Goal: Transaction & Acquisition: Purchase product/service

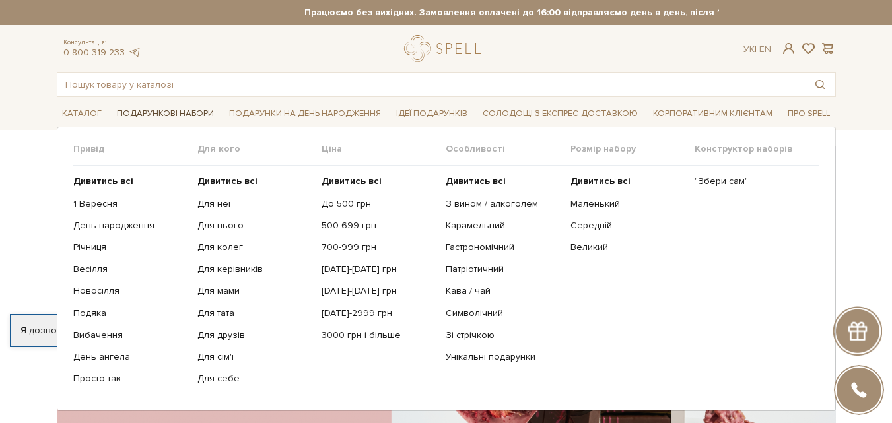
click at [166, 116] on span "Подарункові набори" at bounding box center [166, 114] width 108 height 20
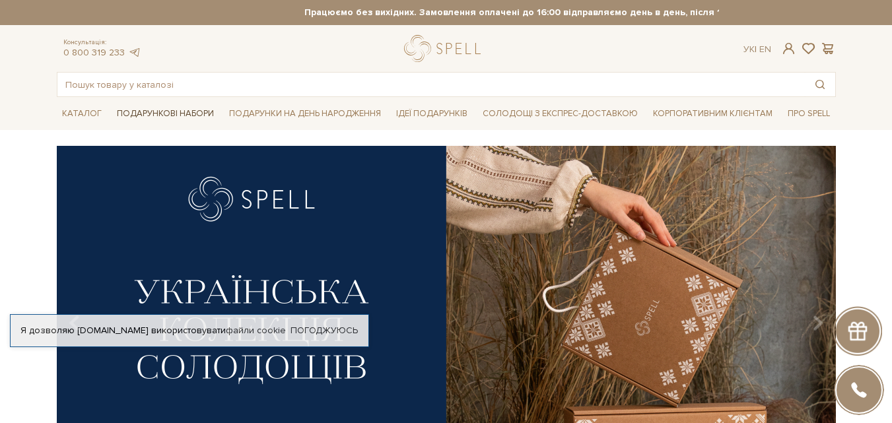
click at [156, 114] on span "Подарункові набори" at bounding box center [166, 114] width 108 height 20
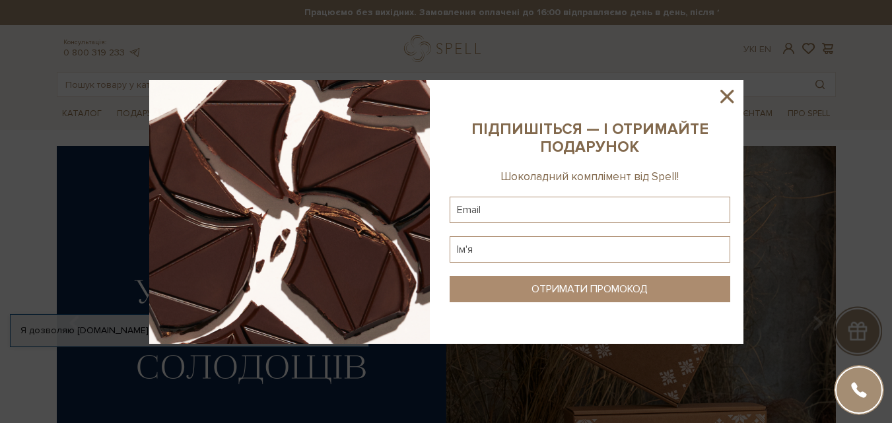
click at [732, 98] on icon at bounding box center [727, 96] width 22 height 22
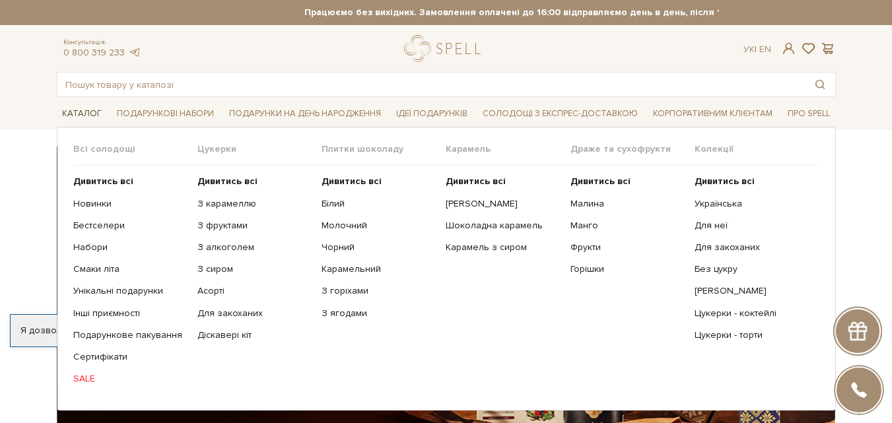
click at [78, 115] on span "Каталог" at bounding box center [82, 114] width 50 height 20
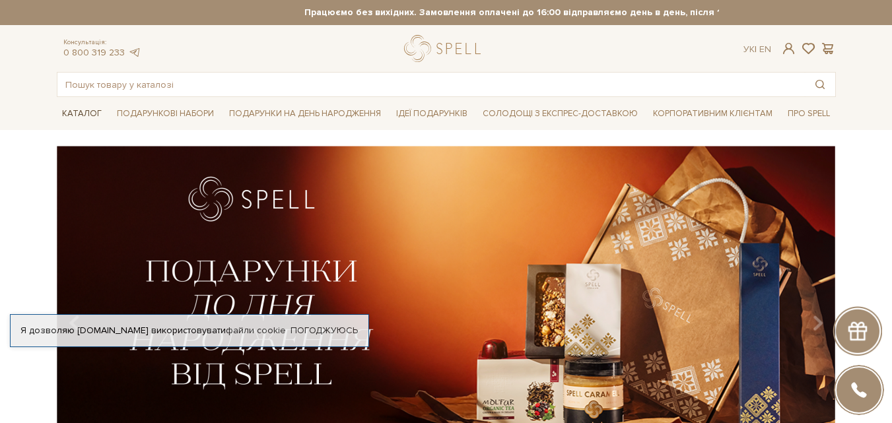
click at [81, 110] on span "Каталог" at bounding box center [82, 114] width 50 height 20
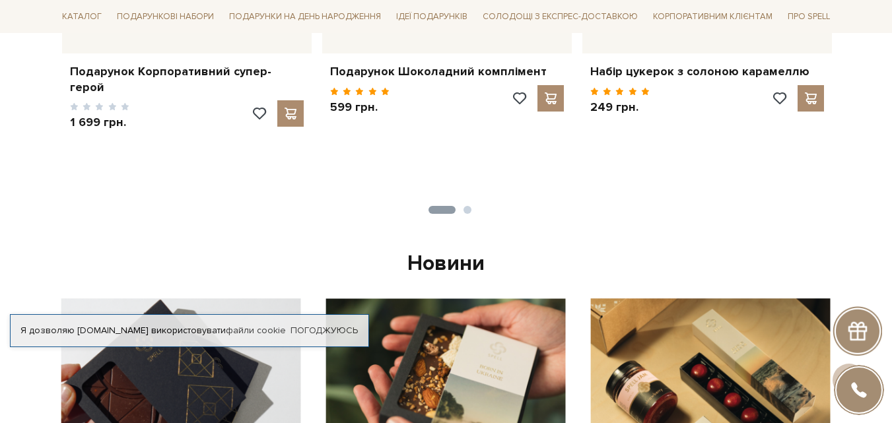
scroll to position [528, 0]
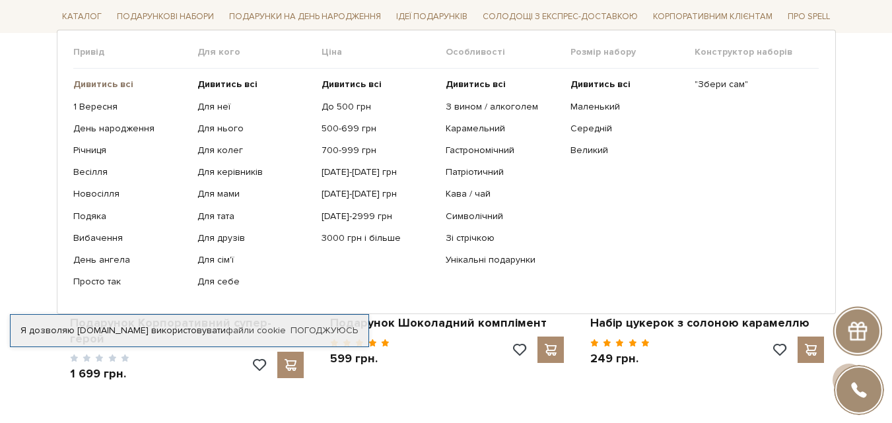
click at [110, 84] on b "Дивитись всі" at bounding box center [103, 84] width 60 height 11
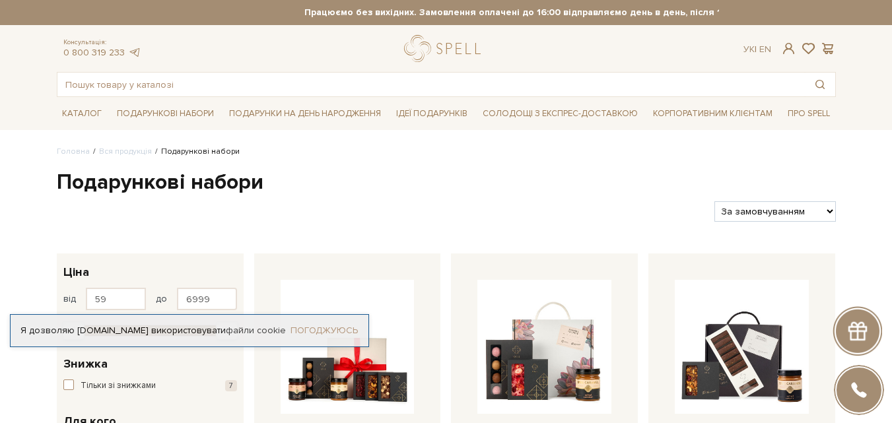
click at [335, 325] on link "Погоджуюсь" at bounding box center [323, 331] width 67 height 12
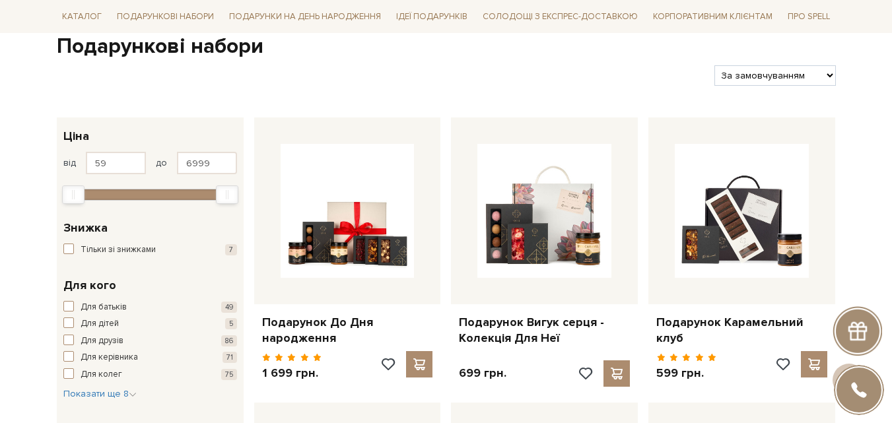
scroll to position [132, 0]
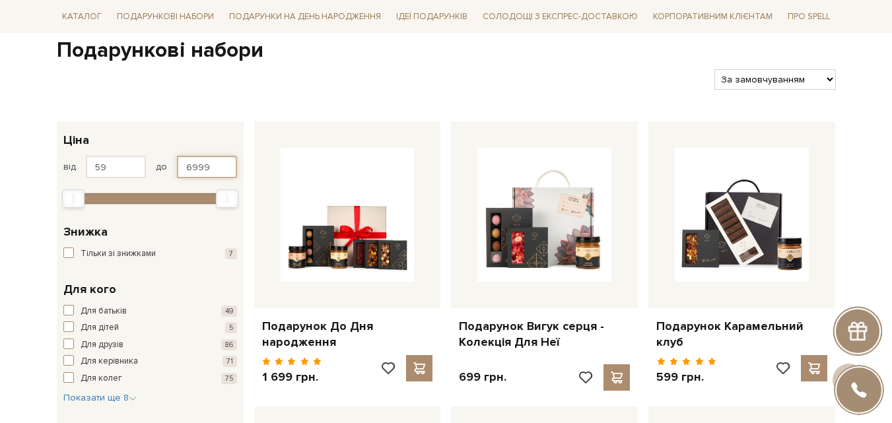
click at [213, 166] on input "6999" at bounding box center [207, 167] width 60 height 22
type input "6"
type input "59"
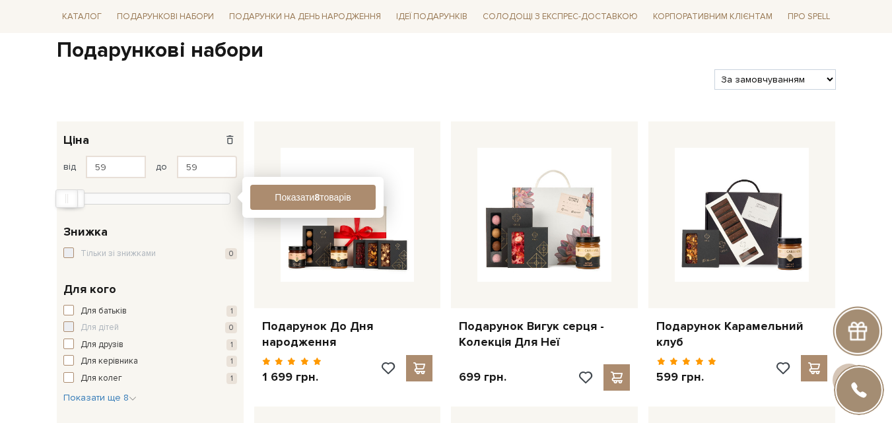
drag, startPoint x: 0, startPoint y: 275, endPoint x: 5, endPoint y: 259, distance: 16.7
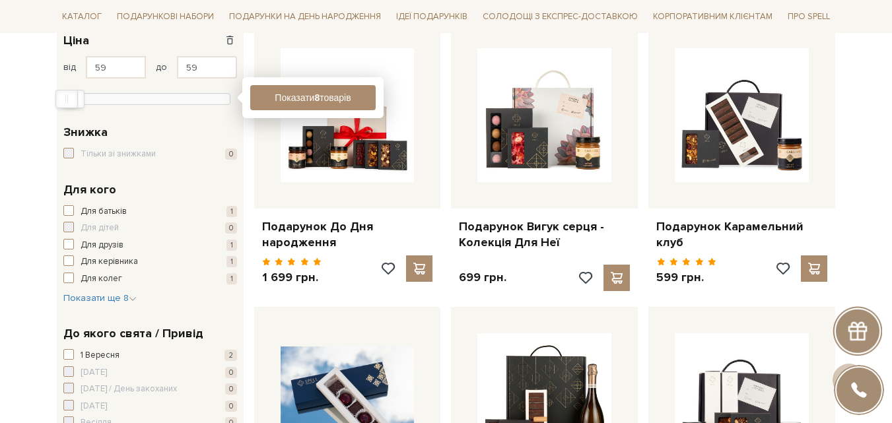
scroll to position [66, 0]
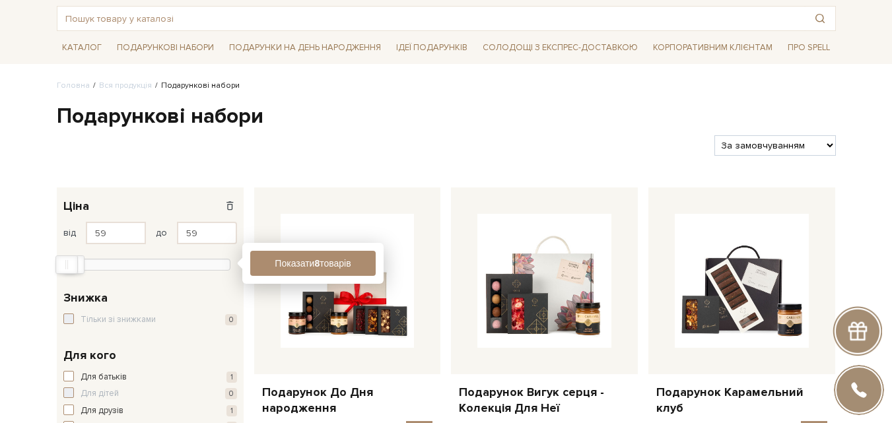
click at [167, 154] on div at bounding box center [380, 145] width 658 height 20
click at [364, 114] on h1 "Подарункові набори" at bounding box center [446, 117] width 779 height 28
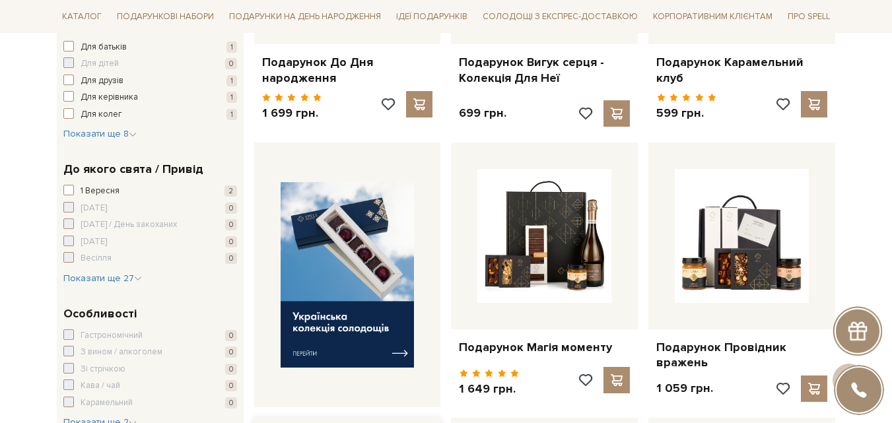
scroll to position [0, 0]
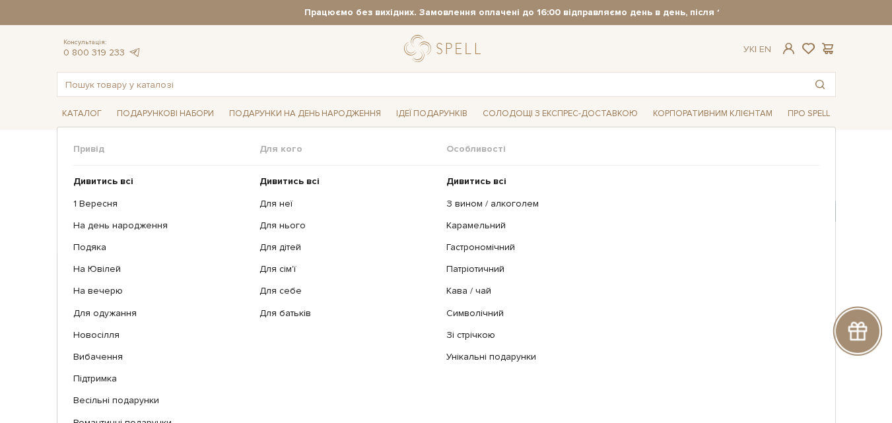
scroll to position [66, 0]
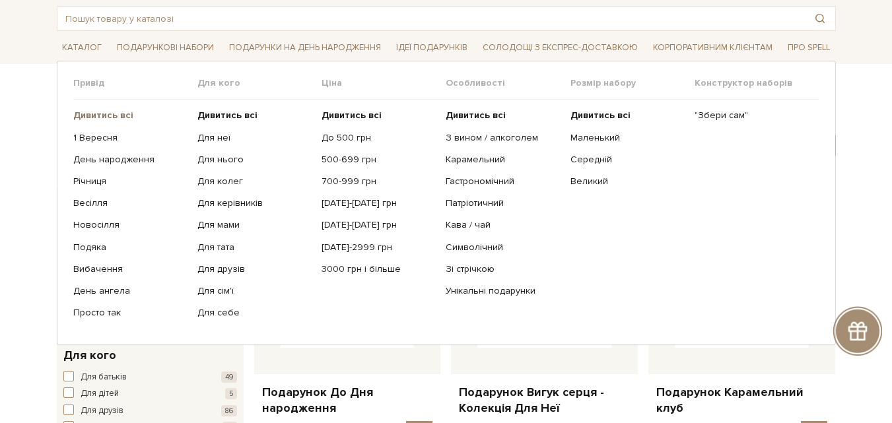
click at [121, 112] on b "Дивитись всі" at bounding box center [103, 115] width 60 height 11
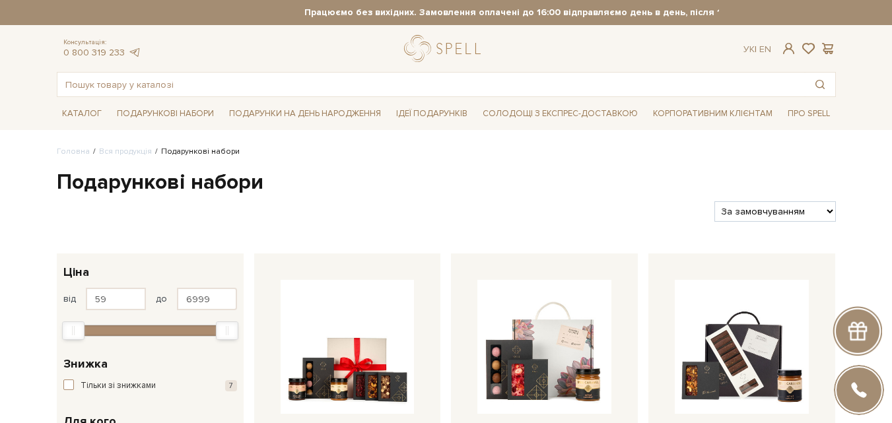
click at [775, 213] on select "За замовчуванням За Ціною (зростання) За Ціною (зменшення) Новинки За популярні…" at bounding box center [774, 211] width 121 height 20
select select "https://spellchocolate.com/our-productions/podarunkovi-box/?sort=p.price&order=…"
click at [714, 201] on select "За замовчуванням За Ціною (зростання) За Ціною (зменшення) Новинки За популярні…" at bounding box center [774, 211] width 121 height 20
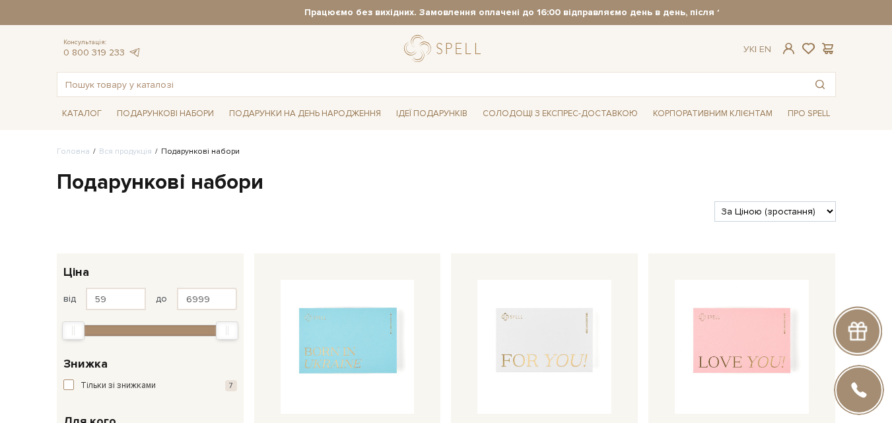
click at [796, 210] on select "За замовчуванням За Ціною (зростання) За Ціною (зменшення) Новинки За популярні…" at bounding box center [774, 211] width 121 height 20
select select "[URL][DOMAIN_NAME]"
click at [714, 201] on select "За замовчуванням За Ціною (зростання) За Ціною (зменшення) Новинки За популярні…" at bounding box center [774, 211] width 121 height 20
